Goal: Information Seeking & Learning: Learn about a topic

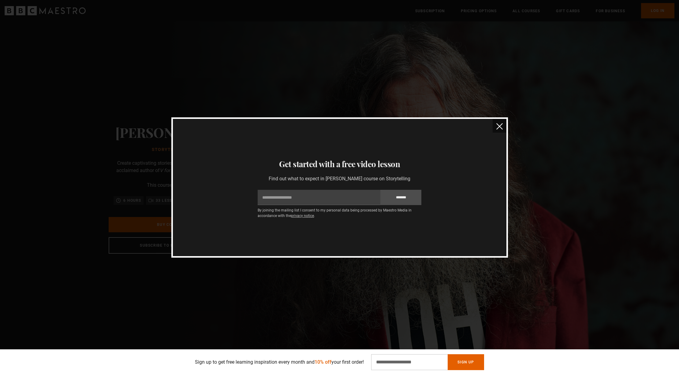
scroll to position [0, 240]
click at [500, 126] on img "close" at bounding box center [499, 126] width 6 height 6
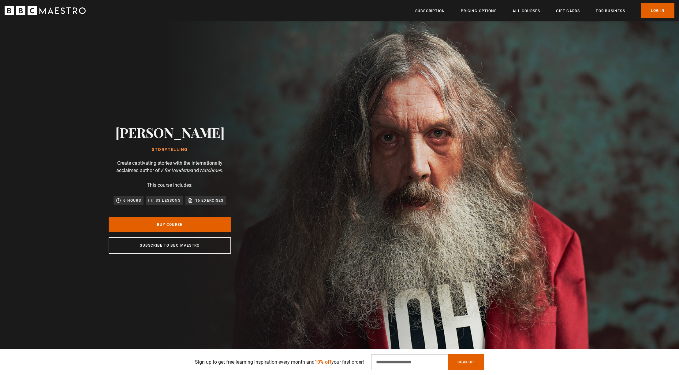
scroll to position [0, 321]
click at [479, 365] on button "Sign Up" at bounding box center [466, 363] width 36 height 16
click at [389, 362] on input "Email Address" at bounding box center [409, 363] width 76 height 16
type input "**********"
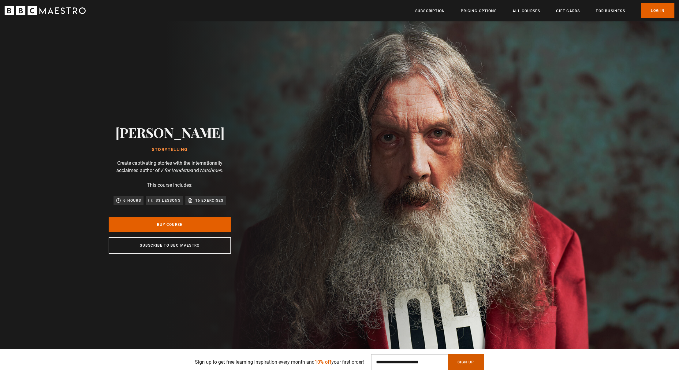
click at [474, 365] on button "Sign Up" at bounding box center [466, 363] width 36 height 16
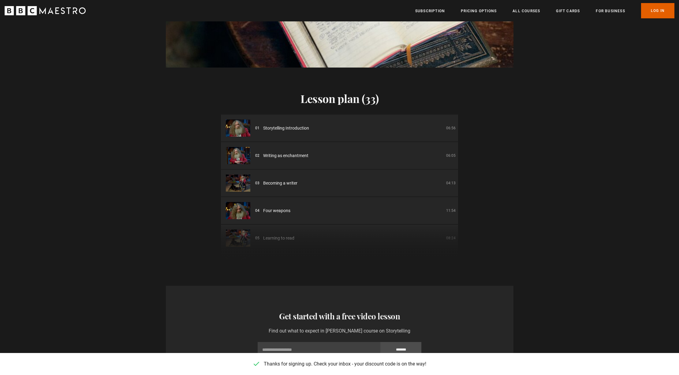
scroll to position [0, 721]
click at [363, 125] on li "01 Storytelling Introduction 06:56" at bounding box center [339, 128] width 237 height 27
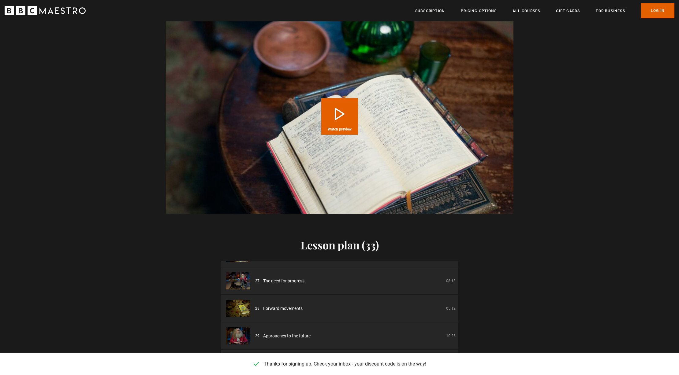
scroll to position [707, 0]
click at [350, 128] on span "Watch preview" at bounding box center [340, 130] width 24 height 4
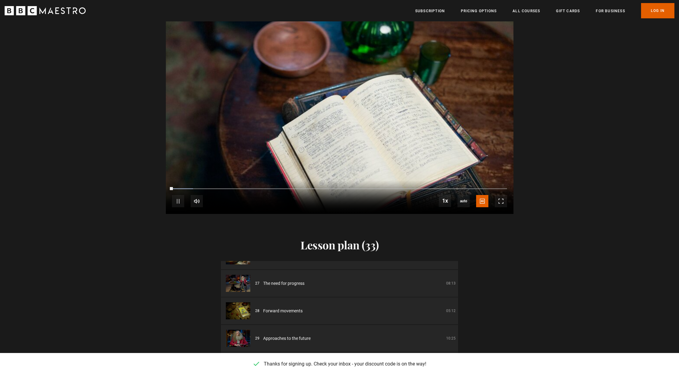
click at [350, 122] on video "Video Player" at bounding box center [340, 117] width 348 height 196
click at [175, 195] on span "Video Player" at bounding box center [178, 201] width 12 height 12
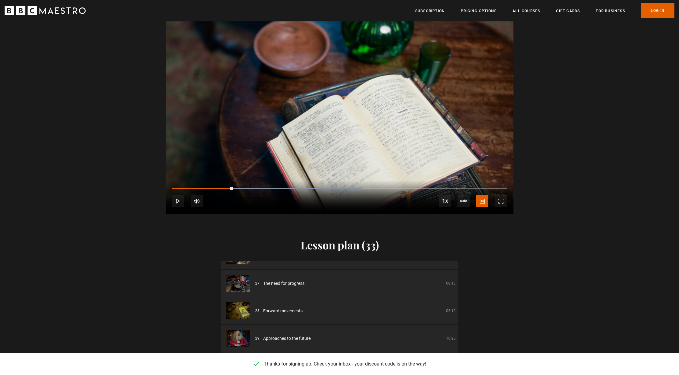
scroll to position [0, 80]
click at [534, 10] on link "All Courses" at bounding box center [526, 11] width 28 height 6
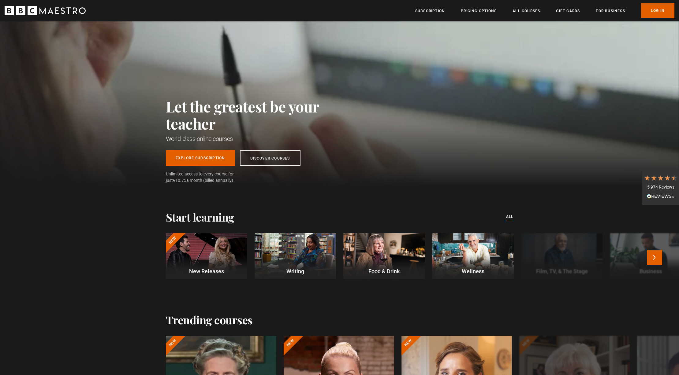
click at [312, 258] on div at bounding box center [295, 256] width 81 height 46
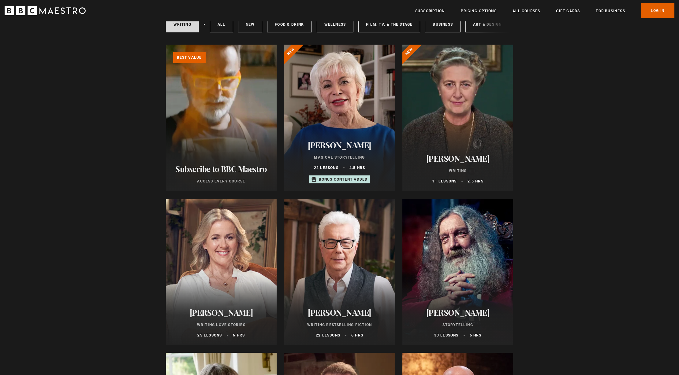
scroll to position [53, 0]
click at [371, 91] on div at bounding box center [339, 117] width 111 height 147
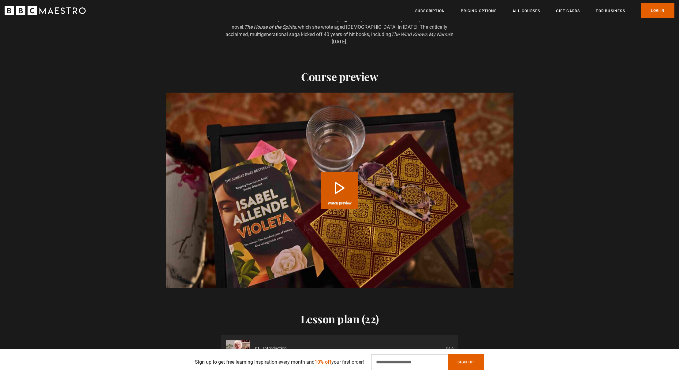
scroll to position [662, 0]
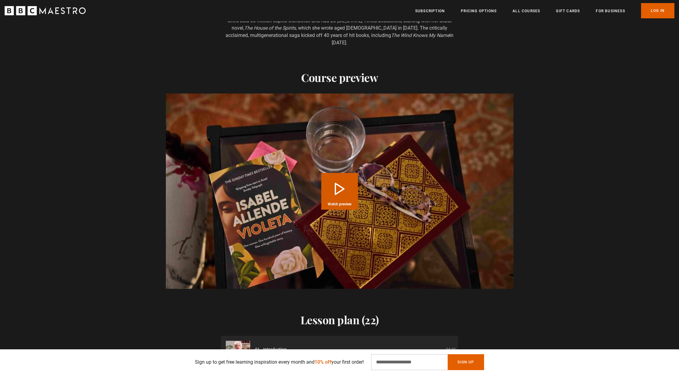
click at [351, 196] on button "Play Course overview for Magical Storytelling with Isabel Allende Watch preview" at bounding box center [339, 191] width 37 height 37
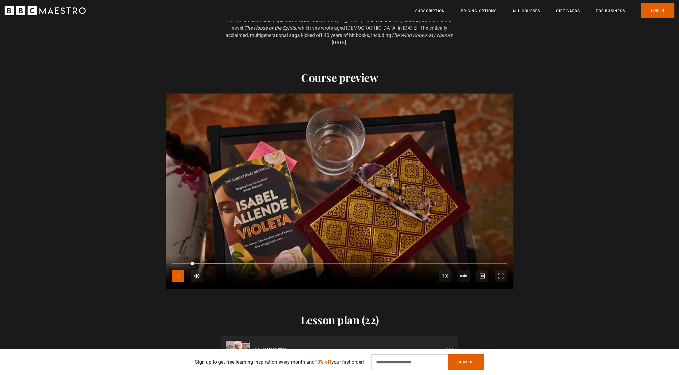
click at [179, 274] on span "Video Player" at bounding box center [178, 276] width 12 height 12
click at [179, 275] on span "Video Player" at bounding box center [178, 276] width 12 height 12
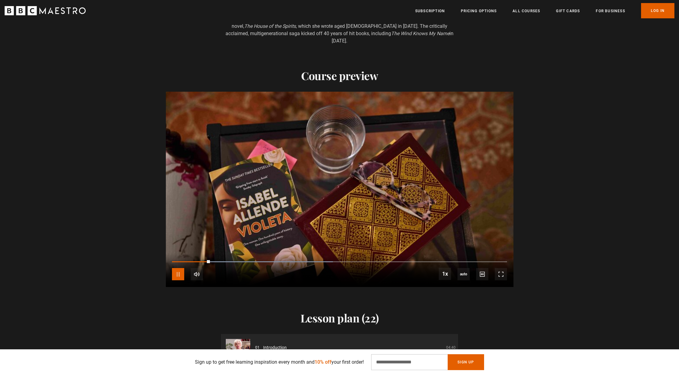
click at [179, 275] on span "Video Player" at bounding box center [178, 274] width 12 height 12
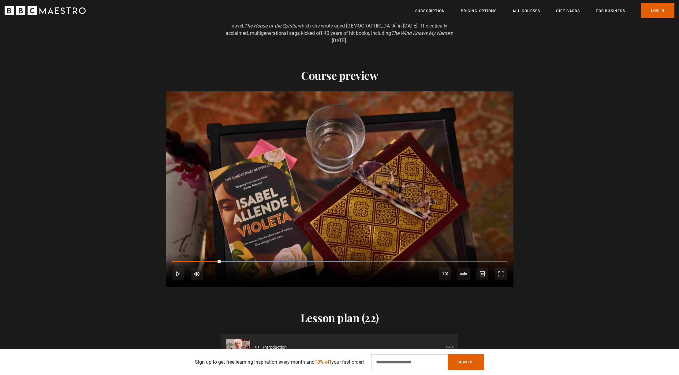
scroll to position [0, 240]
click at [179, 275] on span "Video Player" at bounding box center [178, 274] width 12 height 12
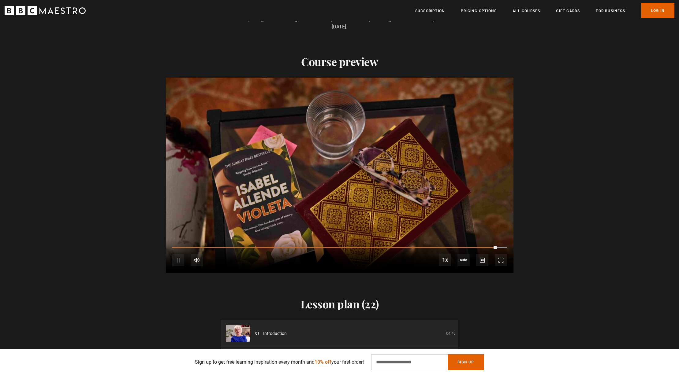
click at [179, 275] on div "Lesson plan (22) 01 Introduction 04:40 02 Writing my first book and yours 14:05…" at bounding box center [339, 370] width 679 height 194
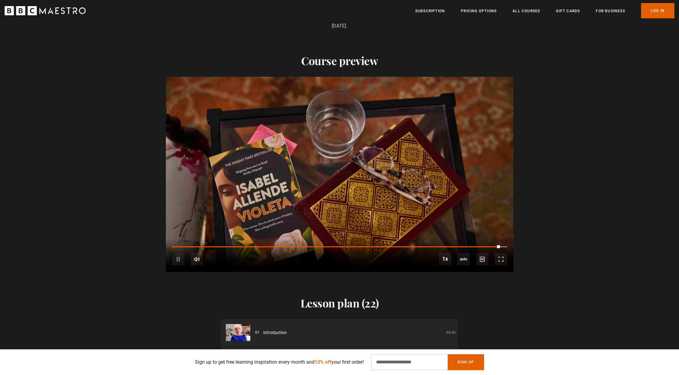
scroll to position [678, 0]
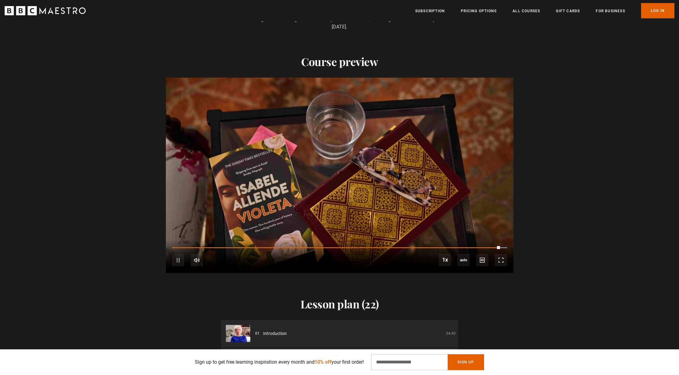
click at [179, 275] on div "Lesson plan (22) 01 Introduction 04:40 02 Writing my first book and yours 14:05…" at bounding box center [339, 370] width 679 height 194
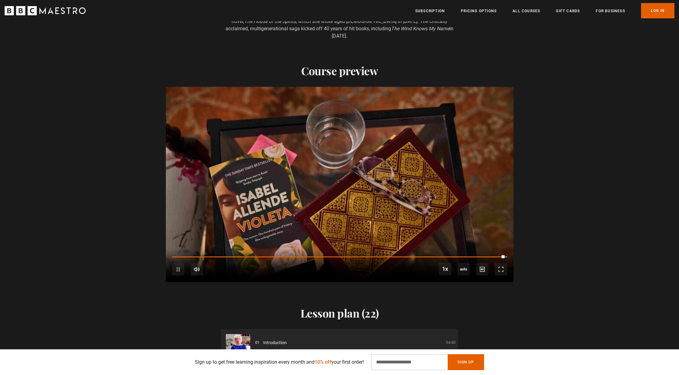
scroll to position [669, 0]
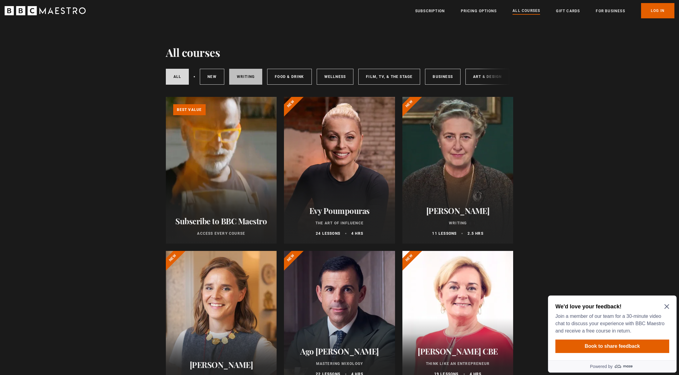
click at [240, 76] on link "Writing" at bounding box center [245, 77] width 33 height 16
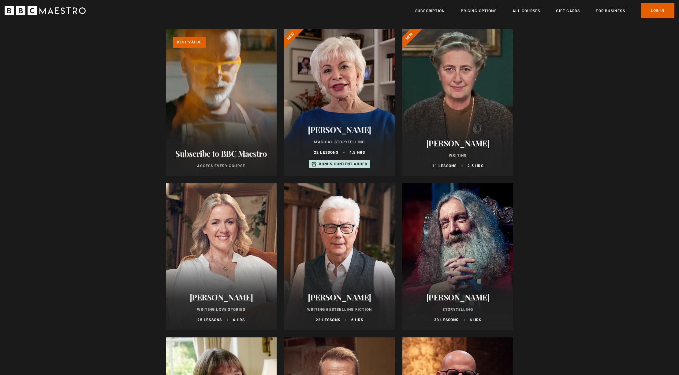
scroll to position [68, 0]
click at [480, 105] on div at bounding box center [457, 102] width 111 height 147
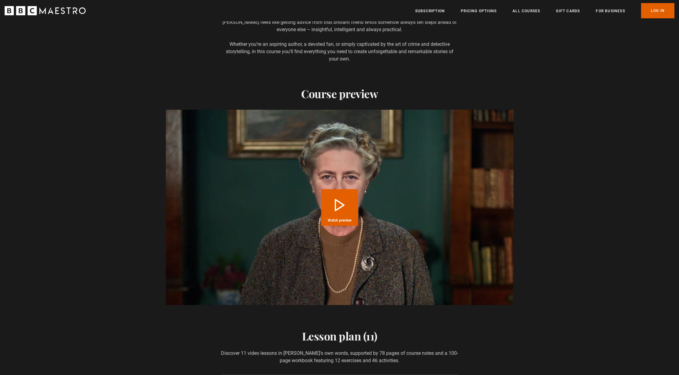
scroll to position [751, 0]
click at [460, 273] on video "Video Player" at bounding box center [340, 207] width 348 height 196
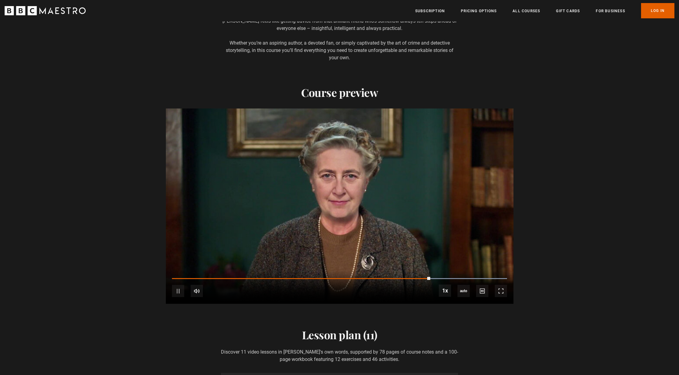
scroll to position [0, 1122]
click at [183, 291] on span "Video Player" at bounding box center [178, 291] width 12 height 12
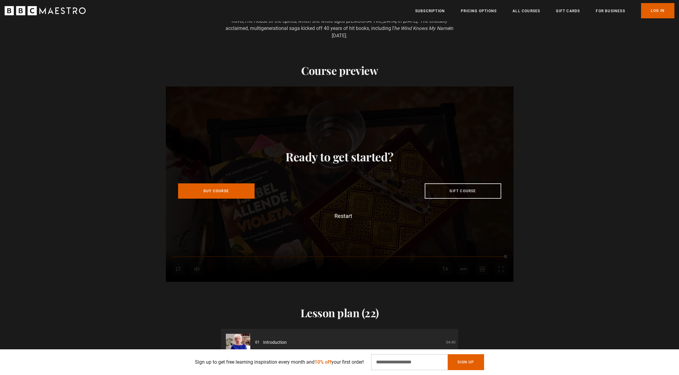
scroll to position [0, 1122]
